Goal: Task Accomplishment & Management: Use online tool/utility

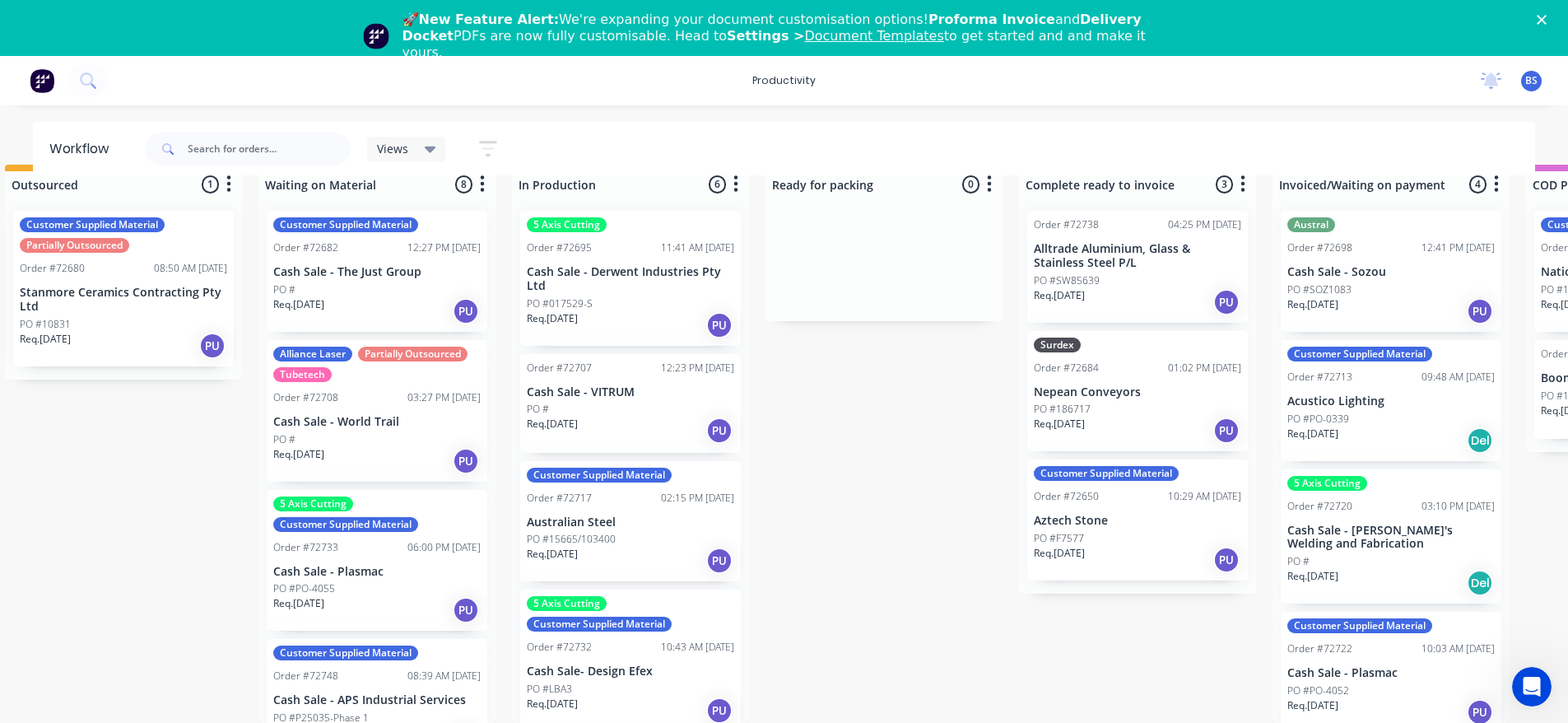
scroll to position [483, 0]
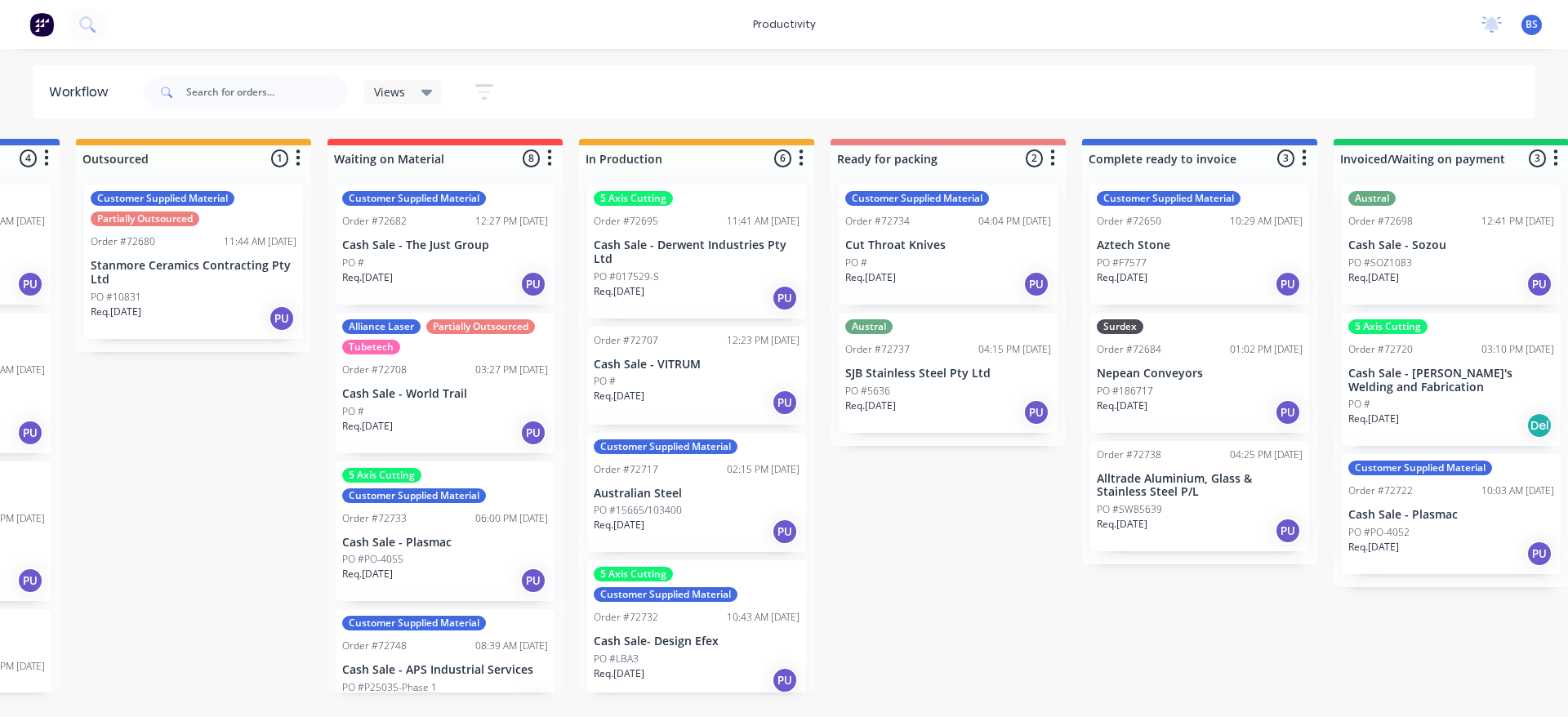
scroll to position [0, 517]
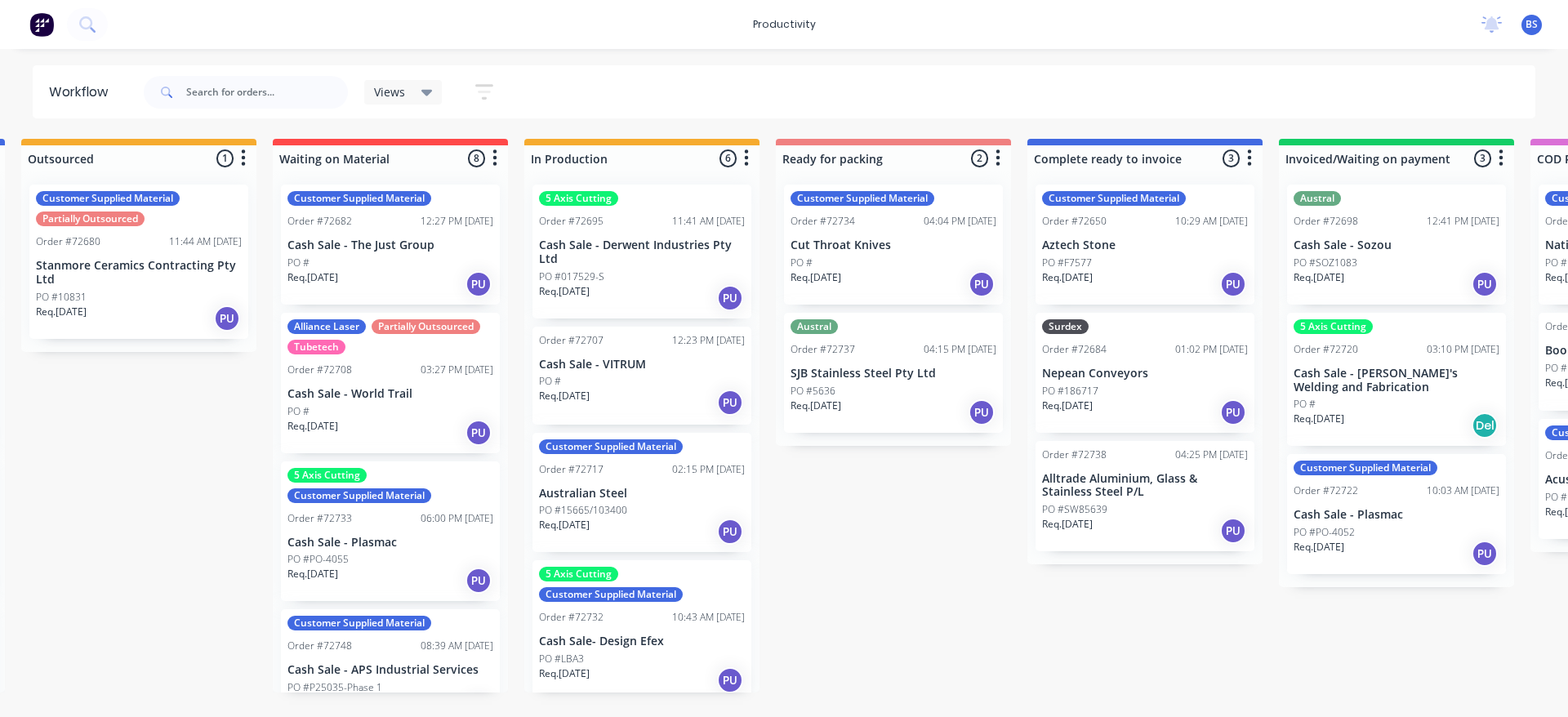
click at [883, 393] on div "PO #5636" at bounding box center [893, 391] width 205 height 15
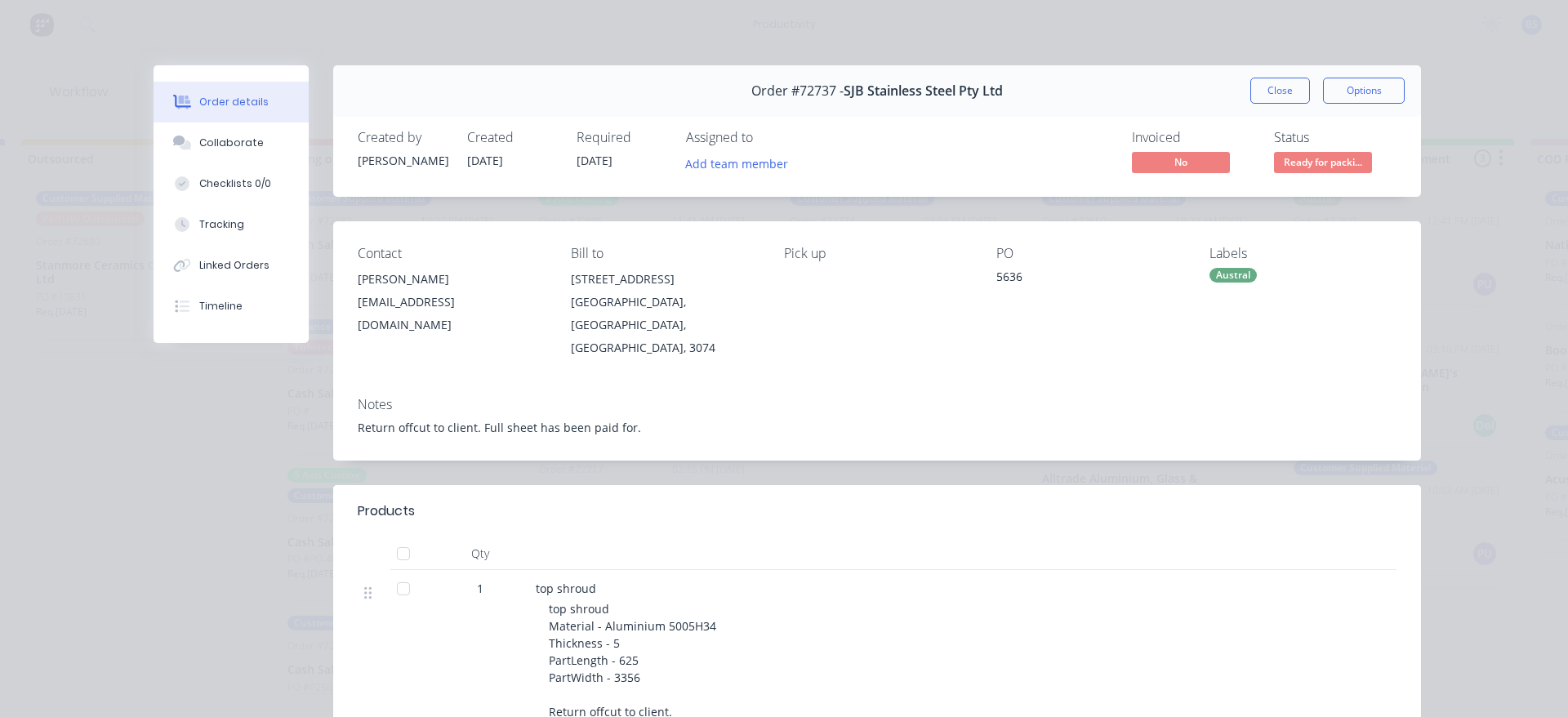
click at [1302, 160] on span "Ready for packi..." at bounding box center [1323, 162] width 98 height 21
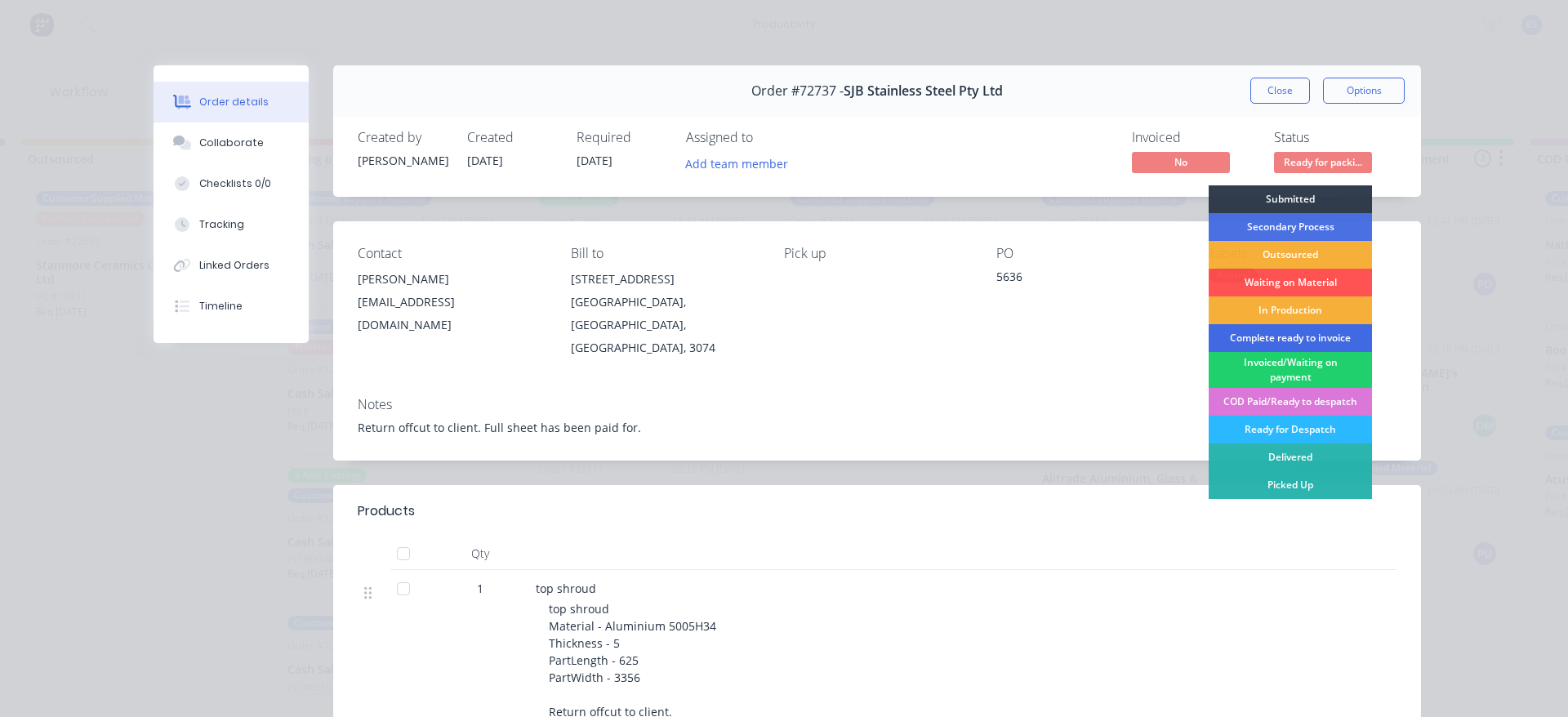
click at [1293, 335] on div "Complete ready to invoice" at bounding box center [1290, 338] width 163 height 27
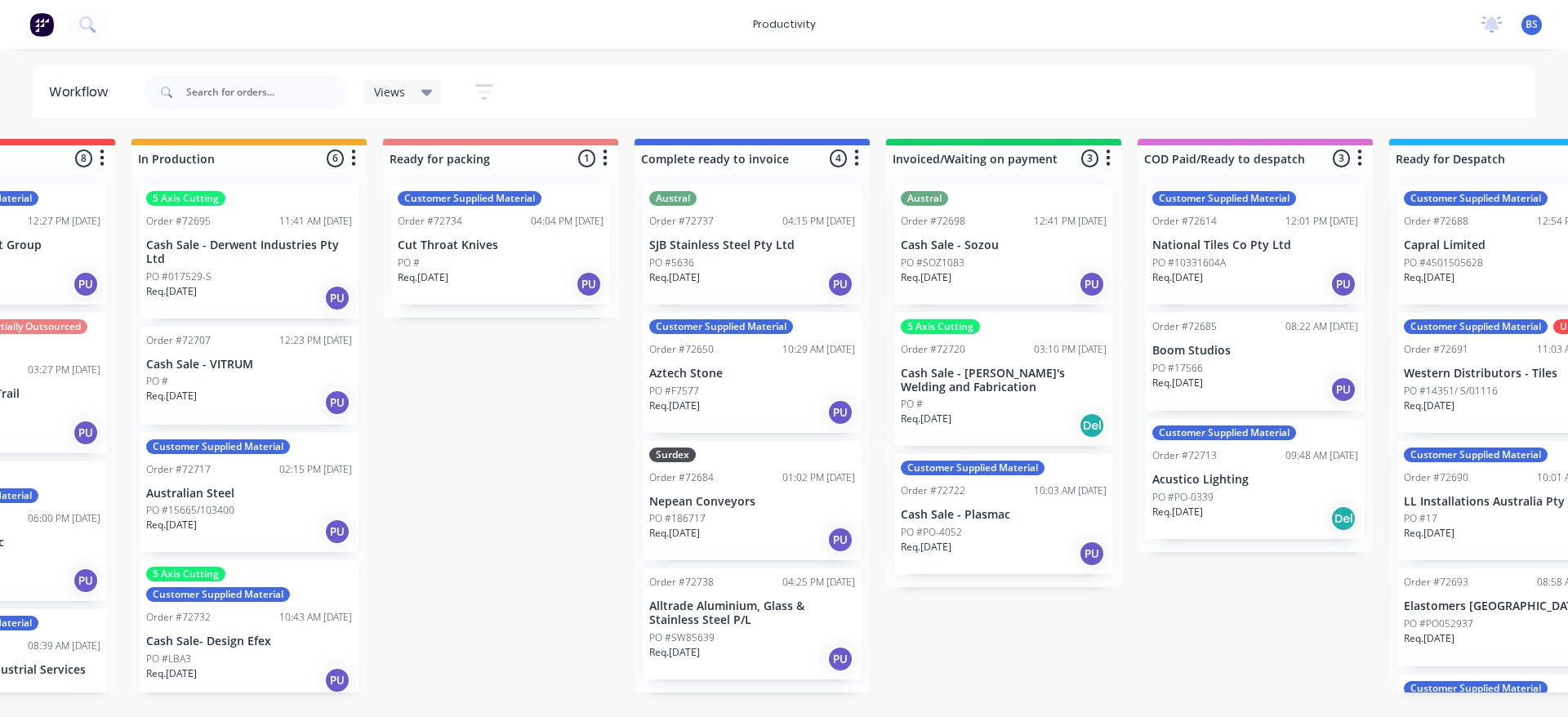
scroll to position [0, 1066]
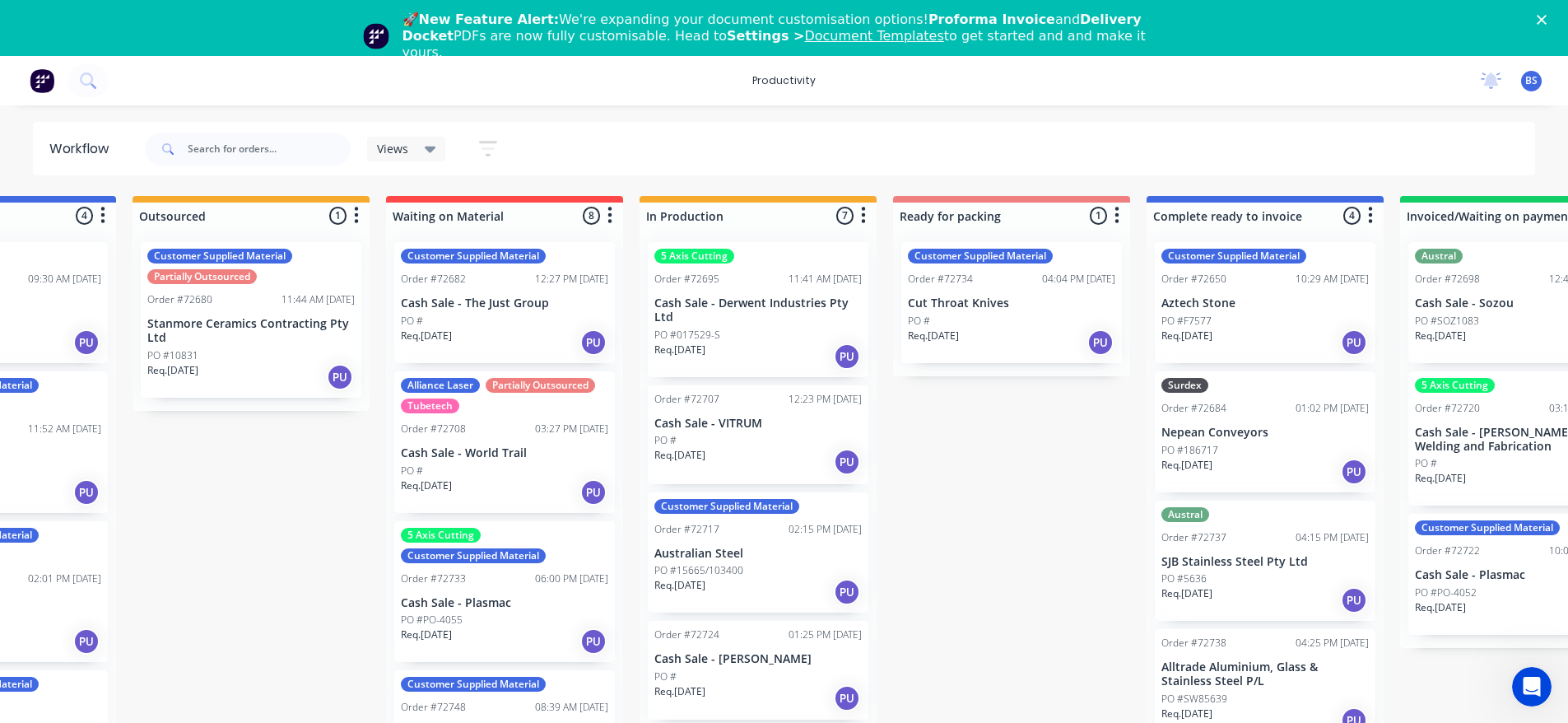
scroll to position [0, 583]
